Goal: Transaction & Acquisition: Purchase product/service

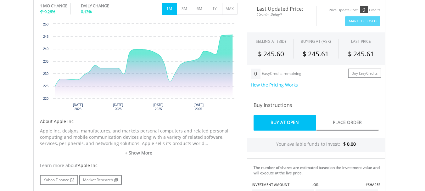
scroll to position [220, 0]
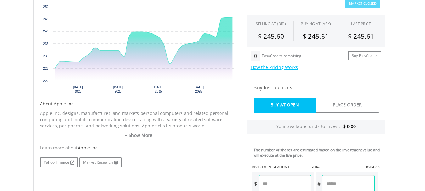
click at [292, 106] on link "Buy At Open" at bounding box center [285, 105] width 63 height 15
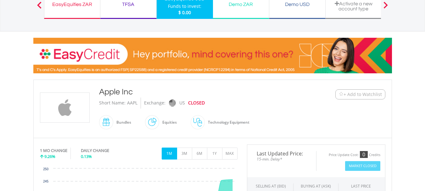
scroll to position [31, 0]
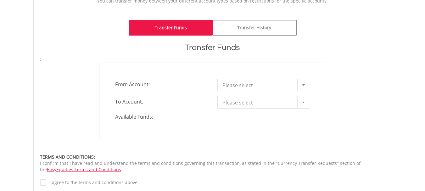
scroll to position [189, 0]
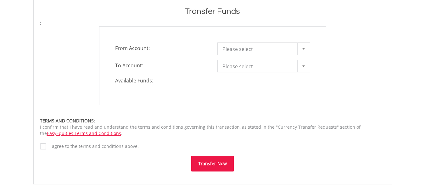
click at [305, 51] on div at bounding box center [303, 49] width 13 height 12
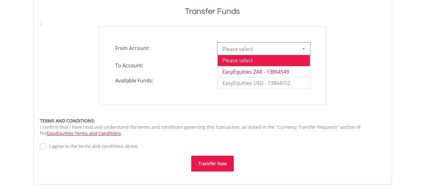
click at [293, 70] on li "EasyEquities ZAR - 13864549" at bounding box center [264, 71] width 92 height 11
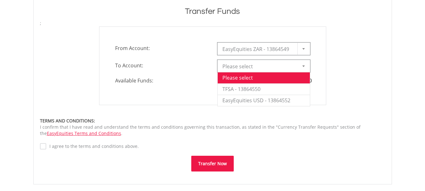
click at [305, 66] on div at bounding box center [303, 66] width 13 height 12
drag, startPoint x: 375, startPoint y: 43, endPoint x: 364, endPoint y: 48, distance: 12.2
click at [373, 44] on div "**********" at bounding box center [212, 65] width 355 height 79
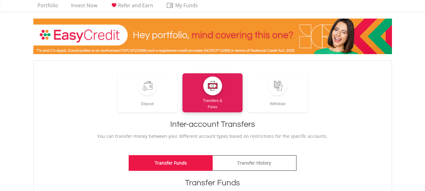
scroll to position [3, 0]
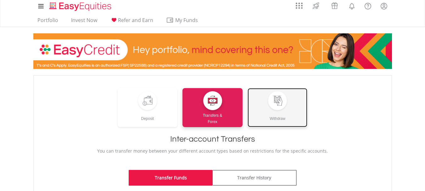
click at [269, 110] on div "Withdraw" at bounding box center [278, 116] width 60 height 12
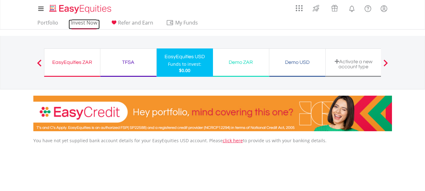
click at [82, 20] on link "Invest Now" at bounding box center [84, 25] width 31 height 10
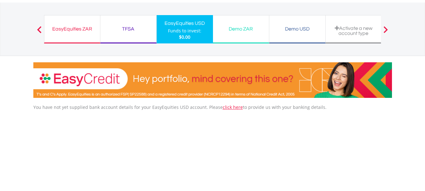
scroll to position [31, 0]
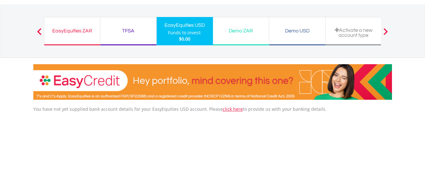
click at [71, 27] on div "EasyEquities ZAR" at bounding box center [72, 30] width 48 height 9
drag, startPoint x: 71, startPoint y: 23, endPoint x: 348, endPoint y: 185, distance: 321.0
click at [71, 22] on div "EasyEquities ZAR Funds to invest: $0.00" at bounding box center [72, 31] width 56 height 28
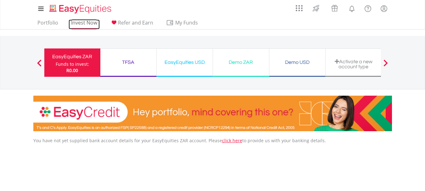
click at [89, 25] on link "Invest Now" at bounding box center [84, 25] width 31 height 10
